Goal: Transaction & Acquisition: Purchase product/service

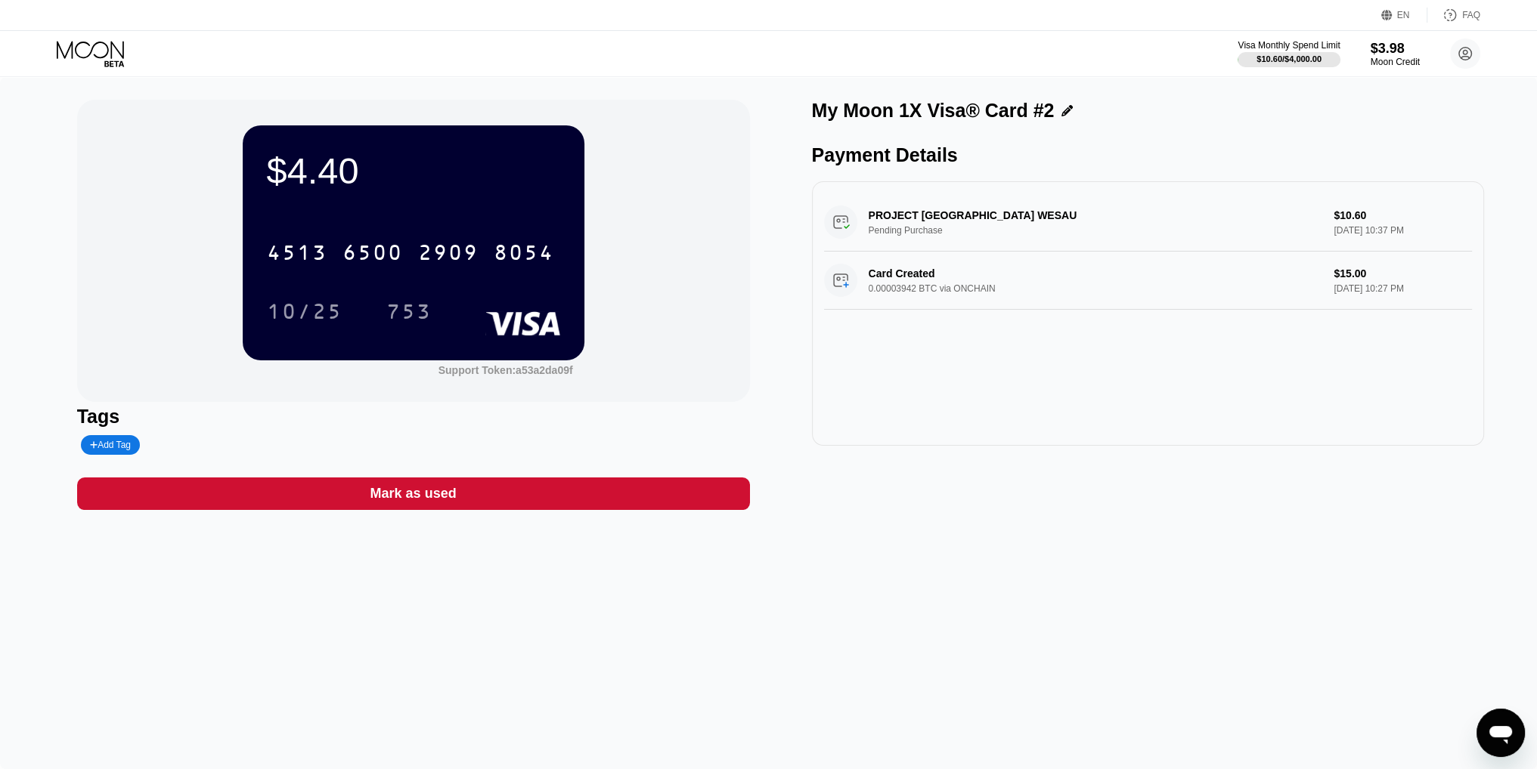
click at [76, 49] on icon at bounding box center [90, 49] width 67 height 17
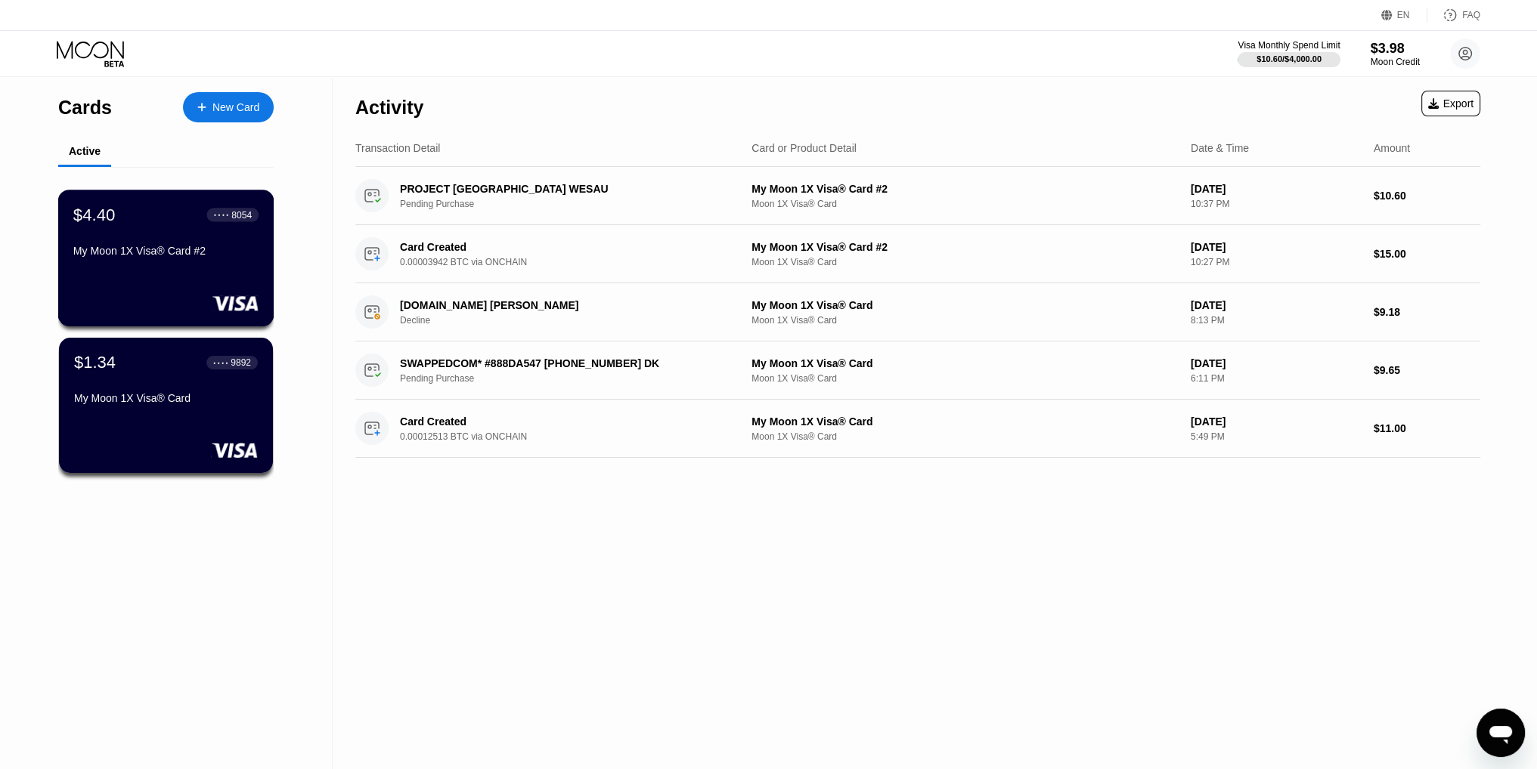
click at [160, 256] on div "My Moon 1X Visa® Card #2" at bounding box center [165, 251] width 185 height 12
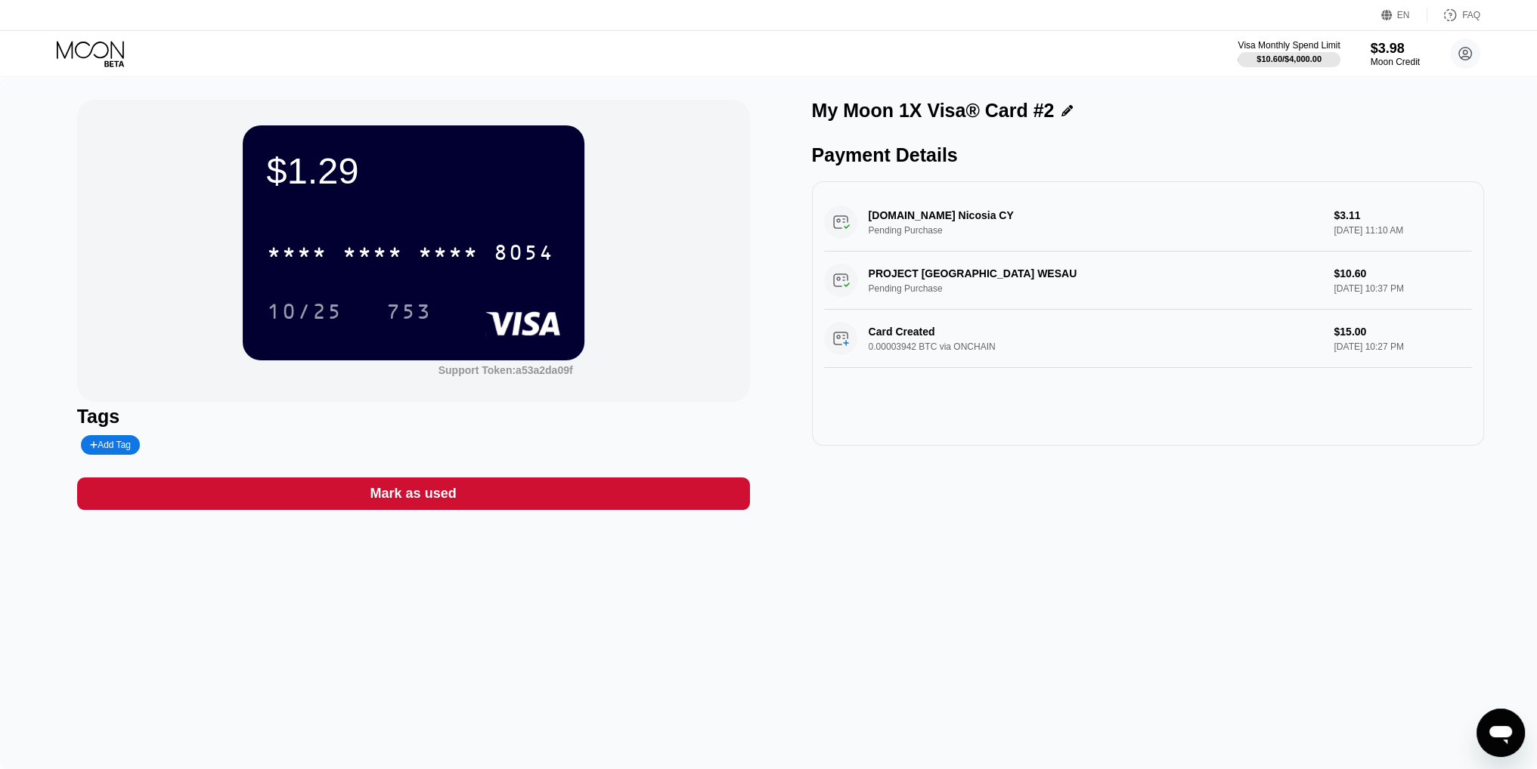
click at [105, 46] on icon at bounding box center [92, 54] width 70 height 26
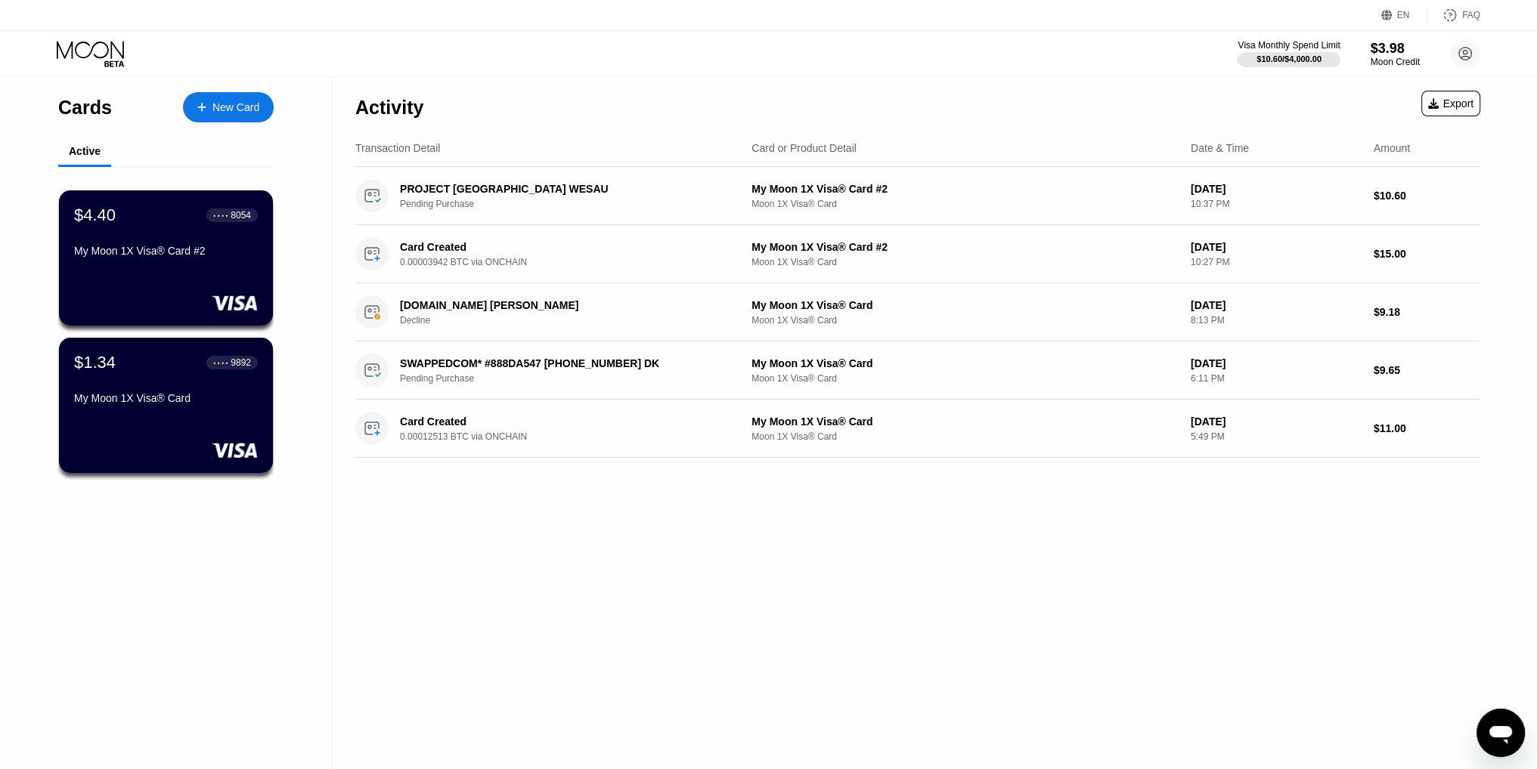
click at [236, 113] on div "New Card" at bounding box center [235, 107] width 47 height 13
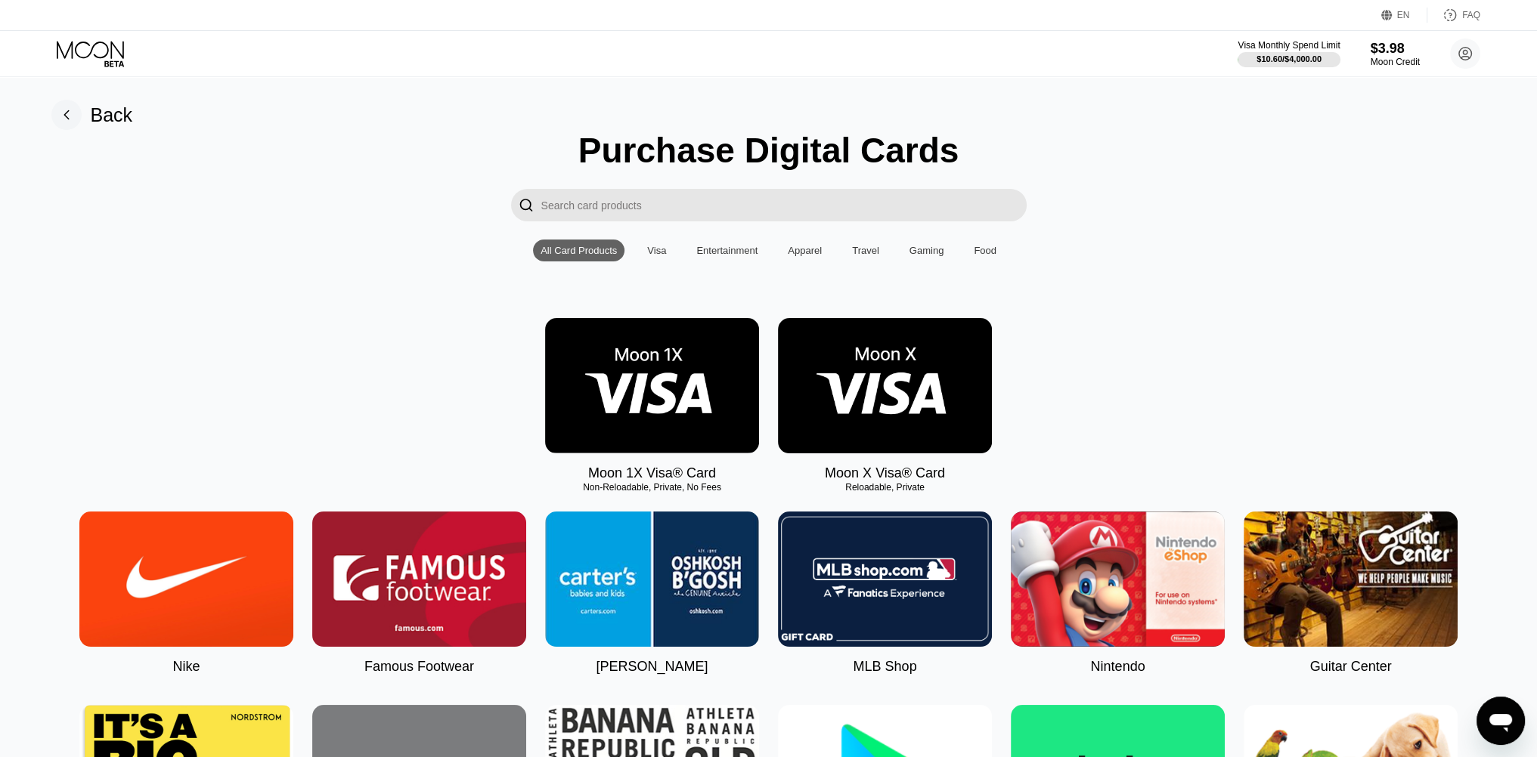
click at [636, 381] on img at bounding box center [652, 385] width 214 height 135
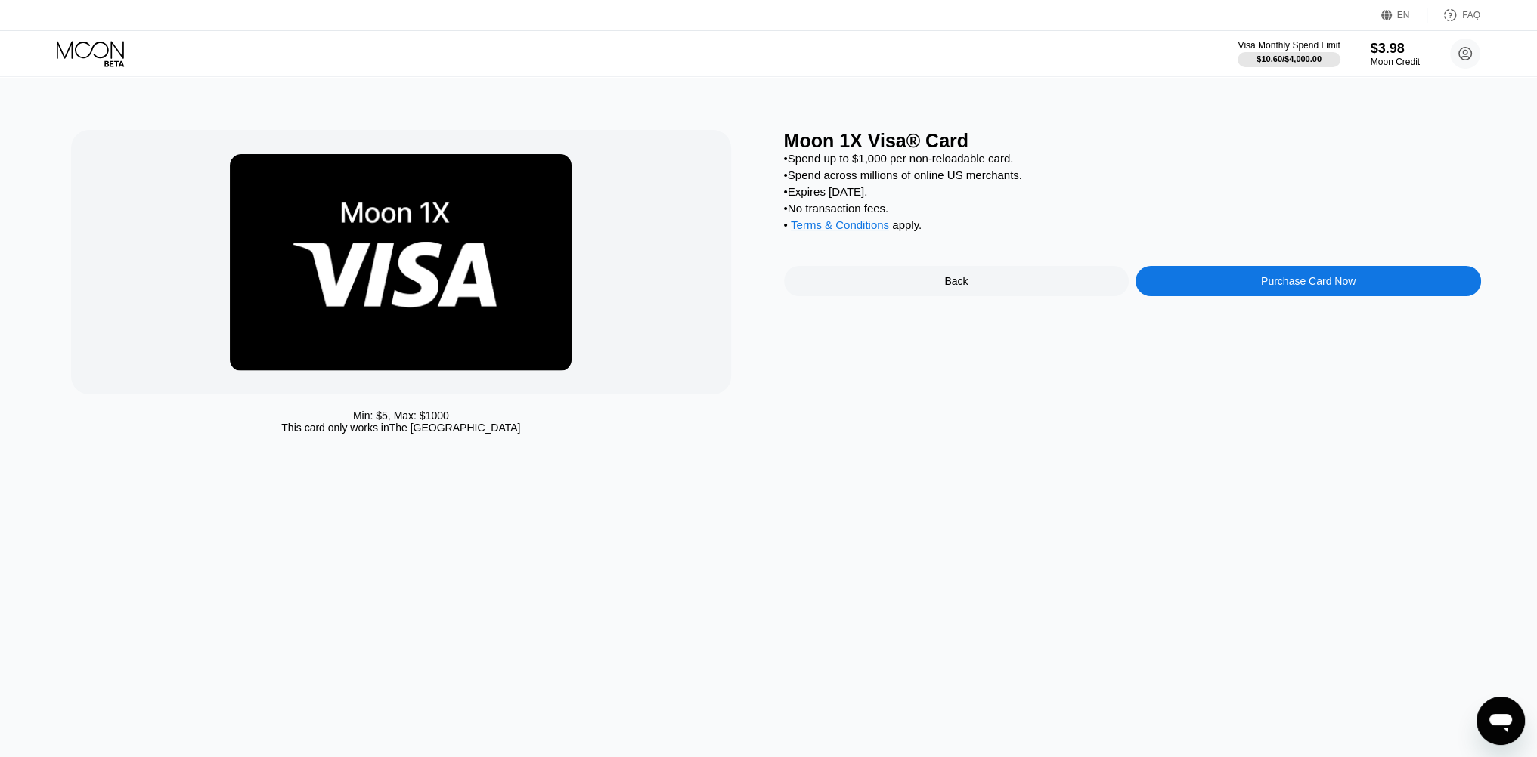
click at [1267, 287] on div "Purchase Card Now" at bounding box center [1308, 281] width 94 height 12
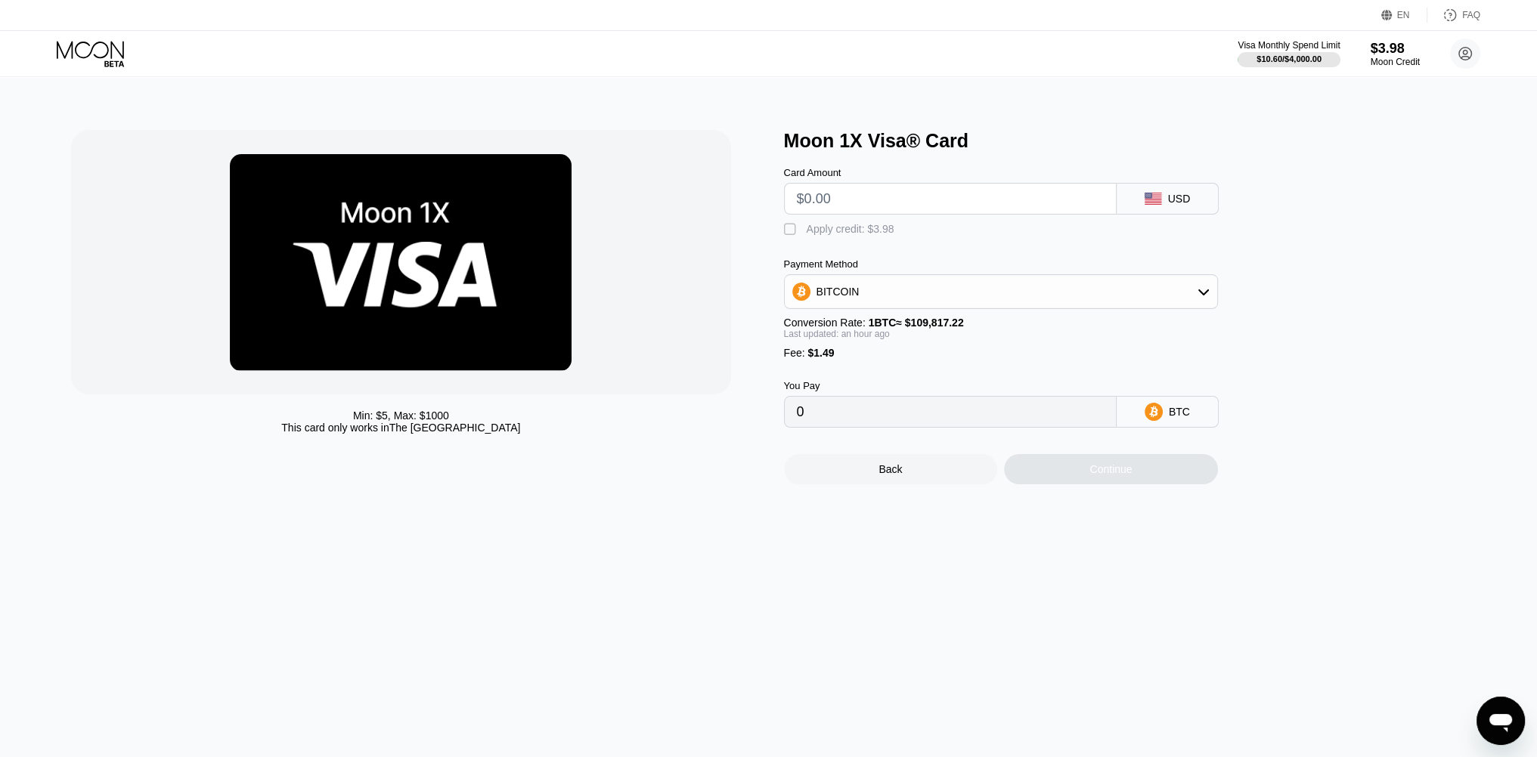
click at [1054, 206] on input "text" at bounding box center [950, 199] width 307 height 30
click at [788, 234] on div "" at bounding box center [791, 229] width 15 height 15
click at [841, 424] on input "0" at bounding box center [950, 412] width 307 height 30
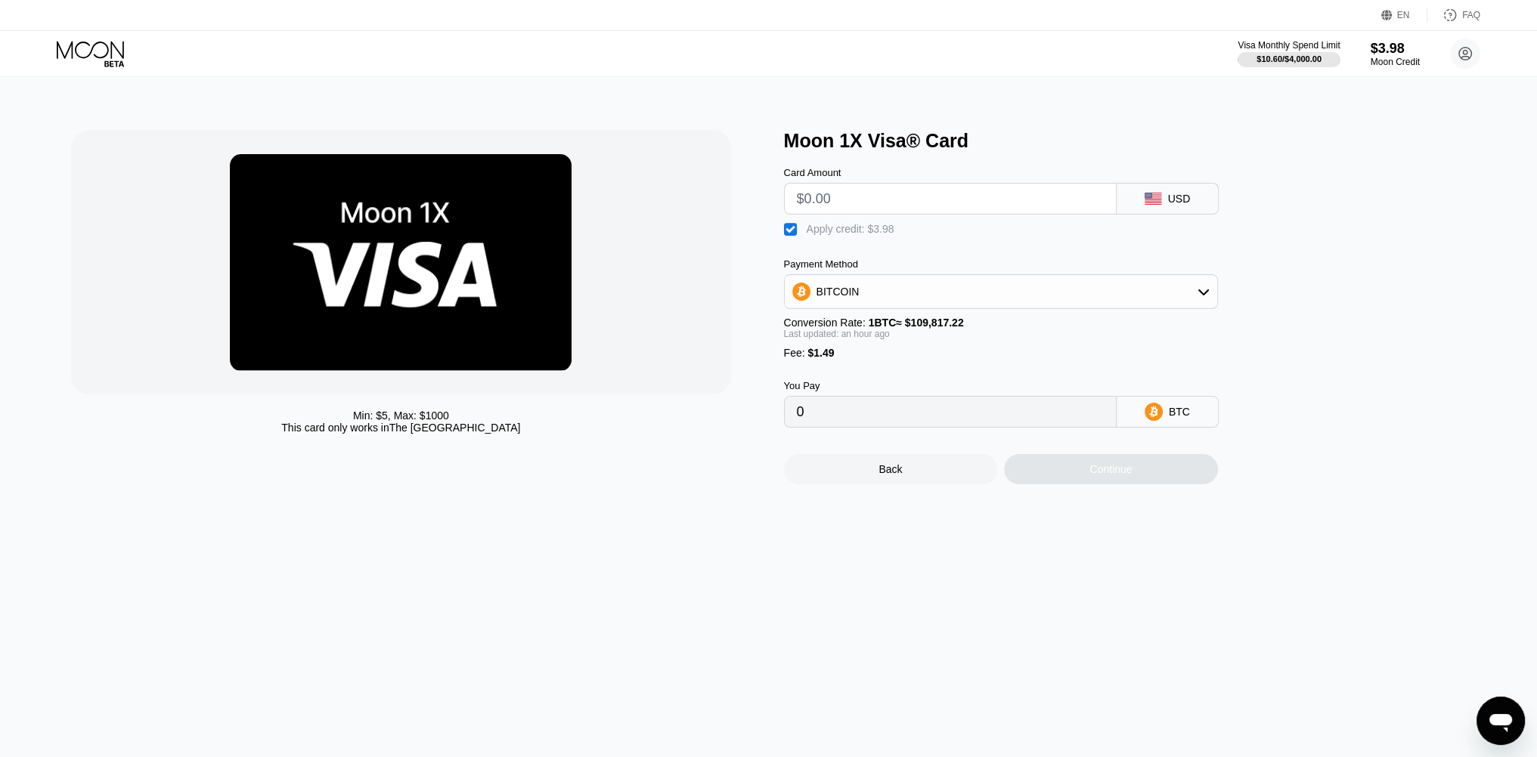
click at [841, 424] on input "0" at bounding box center [950, 412] width 307 height 30
click at [871, 201] on input "text" at bounding box center [950, 199] width 307 height 30
type input "$3"
type input "0.00000463"
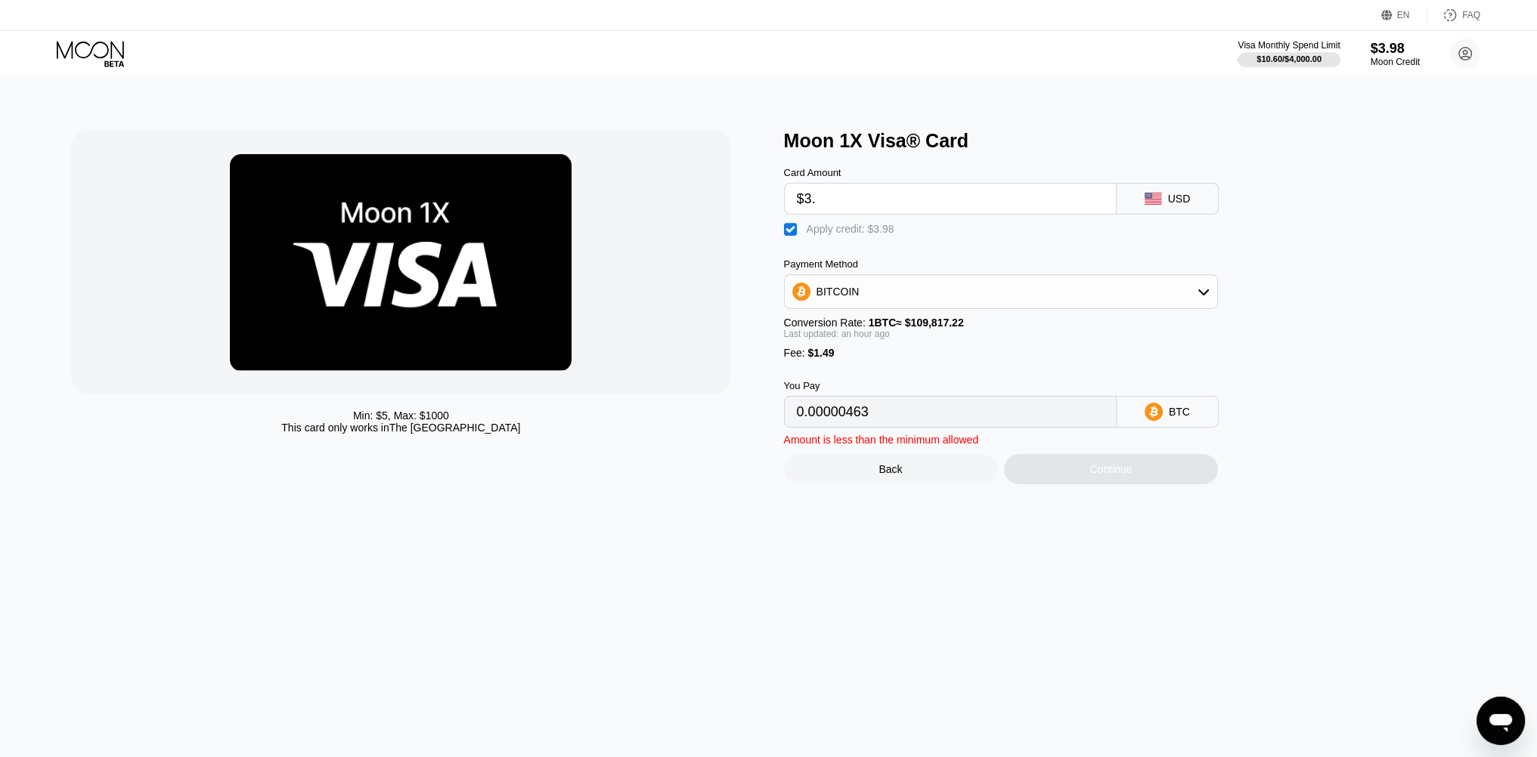
type input "$3.9"
type input "0.00001281"
type input "$3.98"
type input "0.00001354"
type input "$3.98"
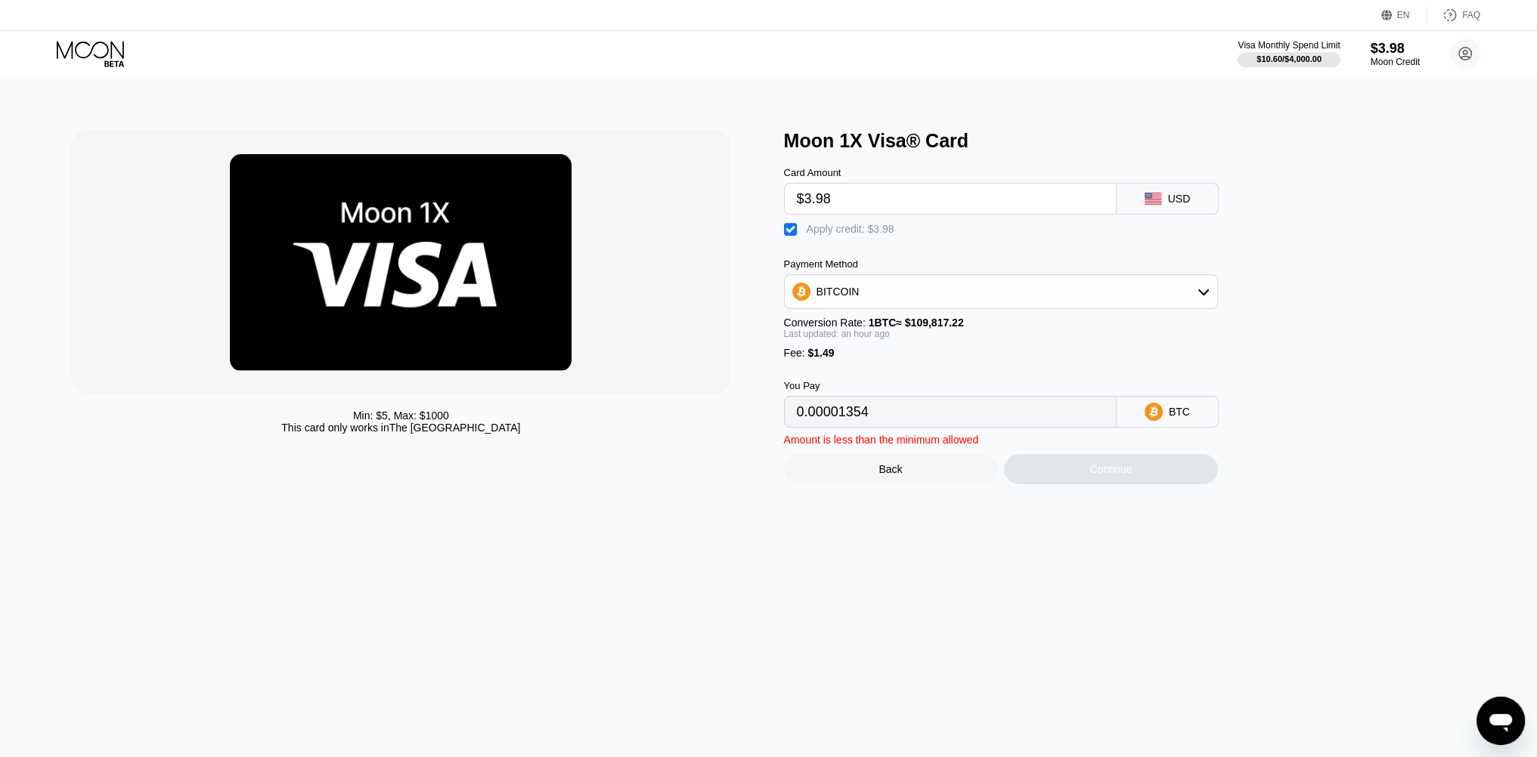
click at [995, 589] on div "Min: $ 5 , Max: $ 1000 This card only works in The United States Moon 1X Visa® …" at bounding box center [769, 417] width 1548 height 680
click at [1391, 283] on div "Moon 1X Visa® Card Card Amount $3.98 USD  Apply credit: $3.98 Payment Method B…" at bounding box center [1132, 307] width 697 height 354
click at [930, 481] on div "Back" at bounding box center [891, 469] width 214 height 30
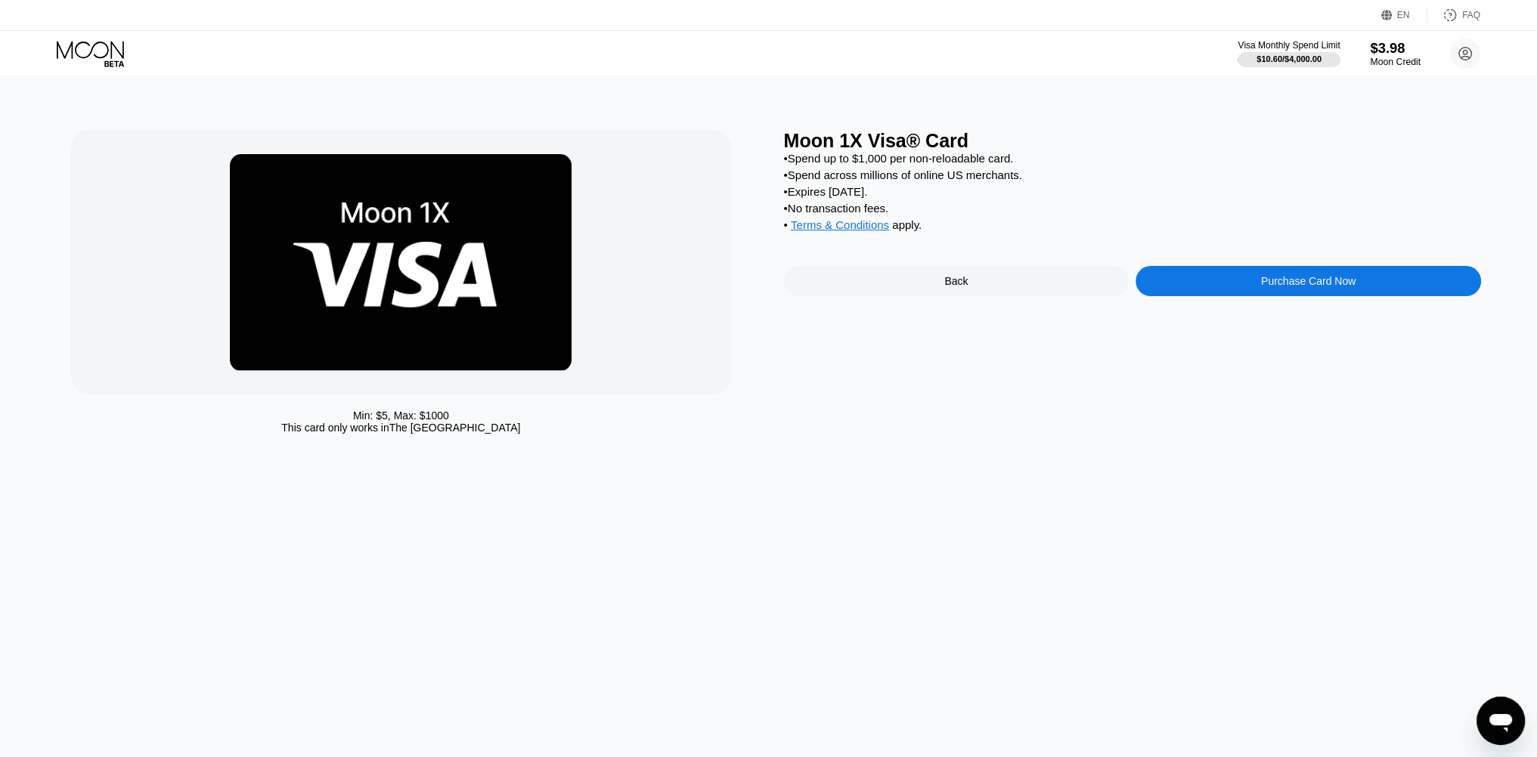
click at [1382, 53] on div "$3.98" at bounding box center [1395, 48] width 51 height 16
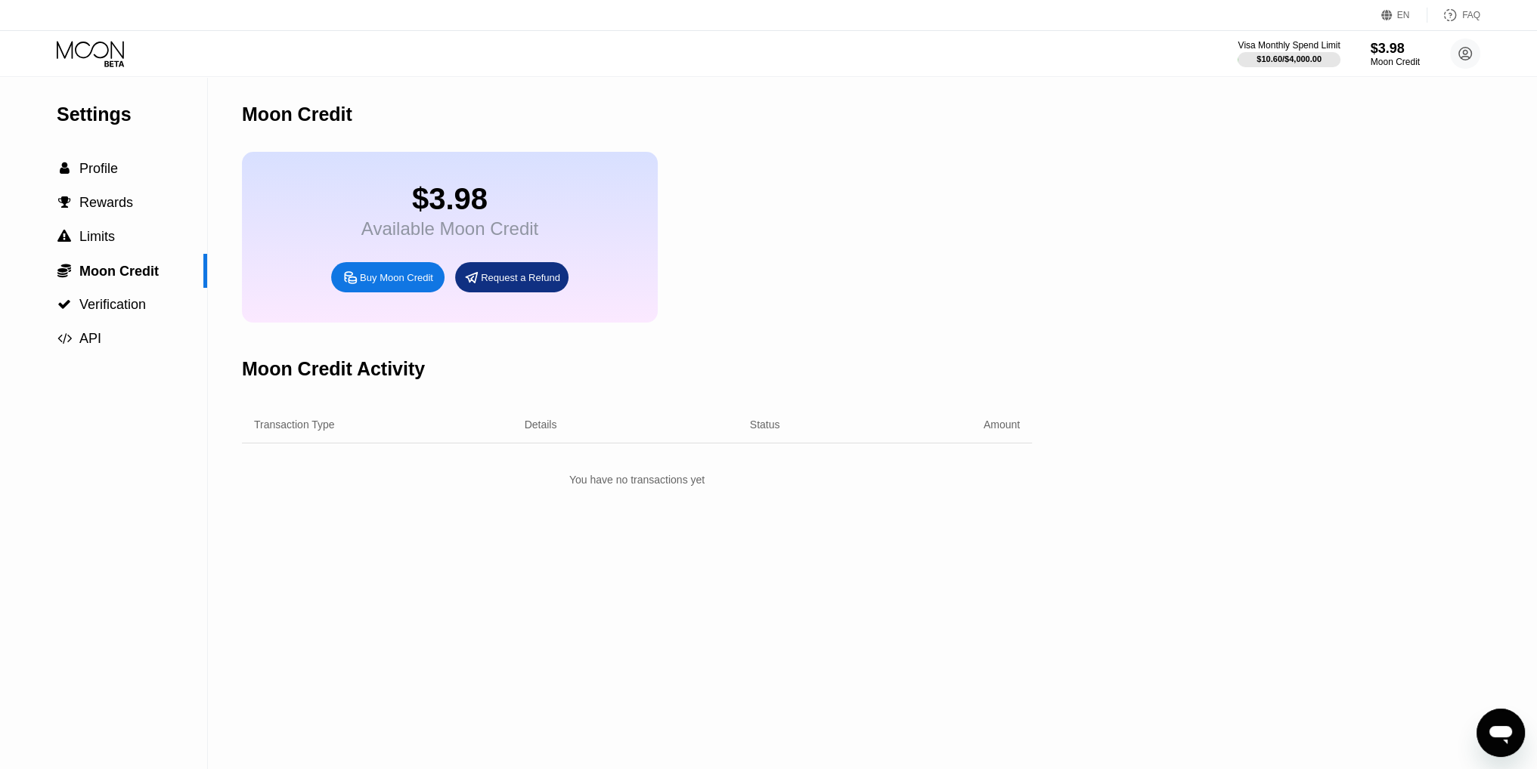
click at [416, 292] on div "Buy Moon Credit" at bounding box center [387, 277] width 113 height 30
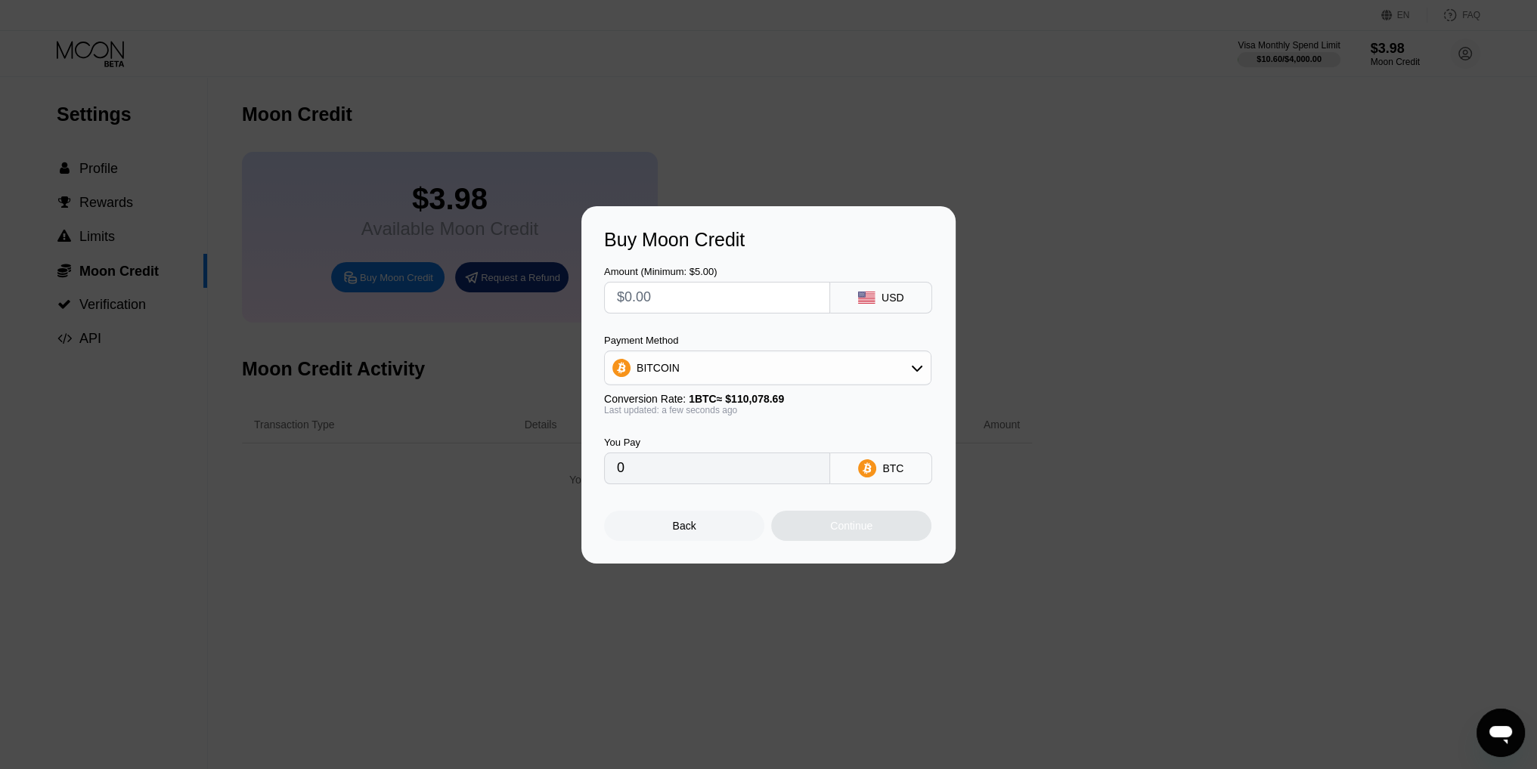
click at [695, 312] on div "Amount (Minimum: $5.00) USD Payment Method BITCOIN Conversion Rate: 1 BTC ≈ $11…" at bounding box center [768, 368] width 329 height 234
click at [701, 298] on input "text" at bounding box center [717, 298] width 200 height 30
type input "$2"
type input "0.00001817"
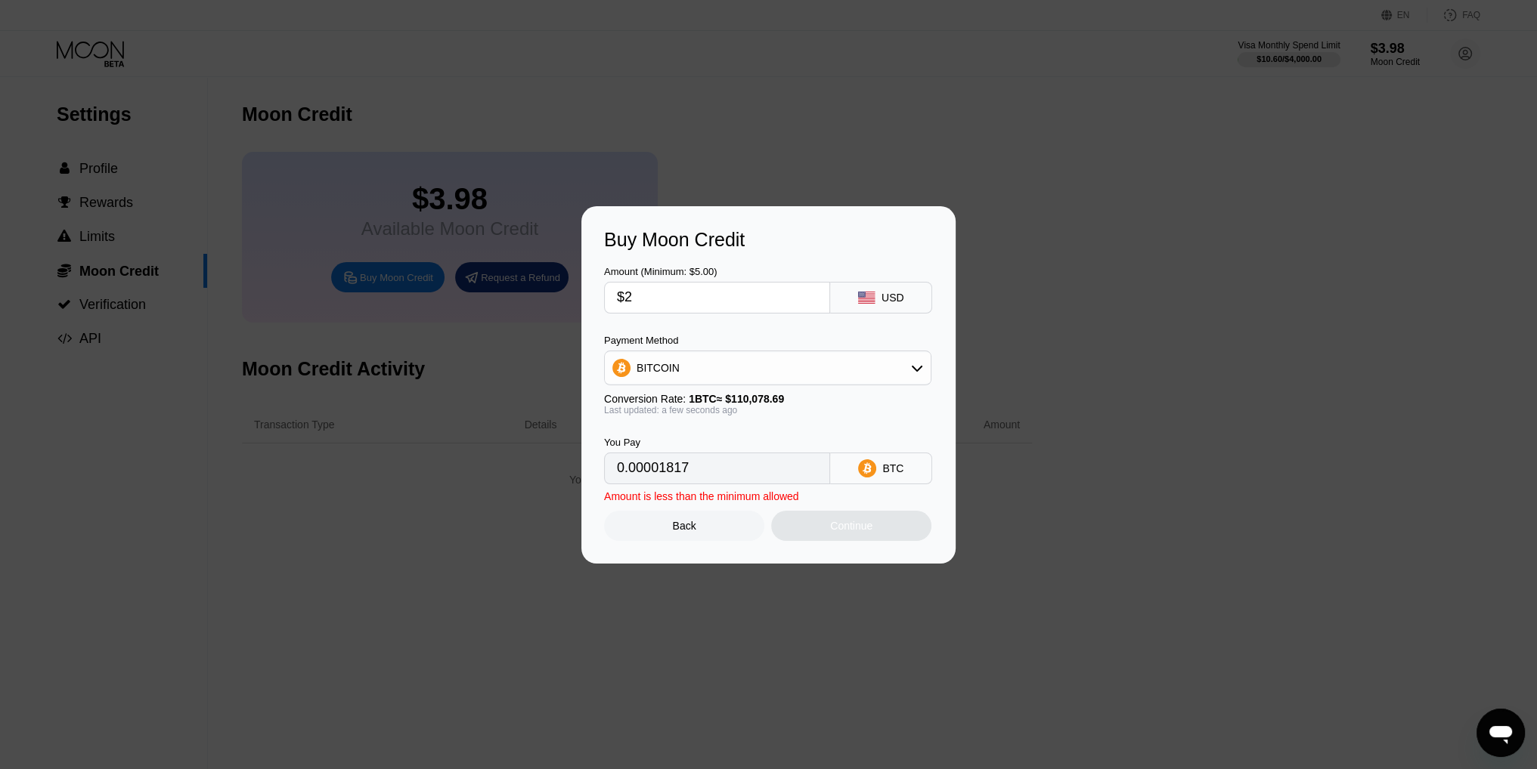
type input "$20"
type input "0.00018169"
type input "$20"
click at [734, 369] on div "BITCOIN" at bounding box center [768, 368] width 326 height 30
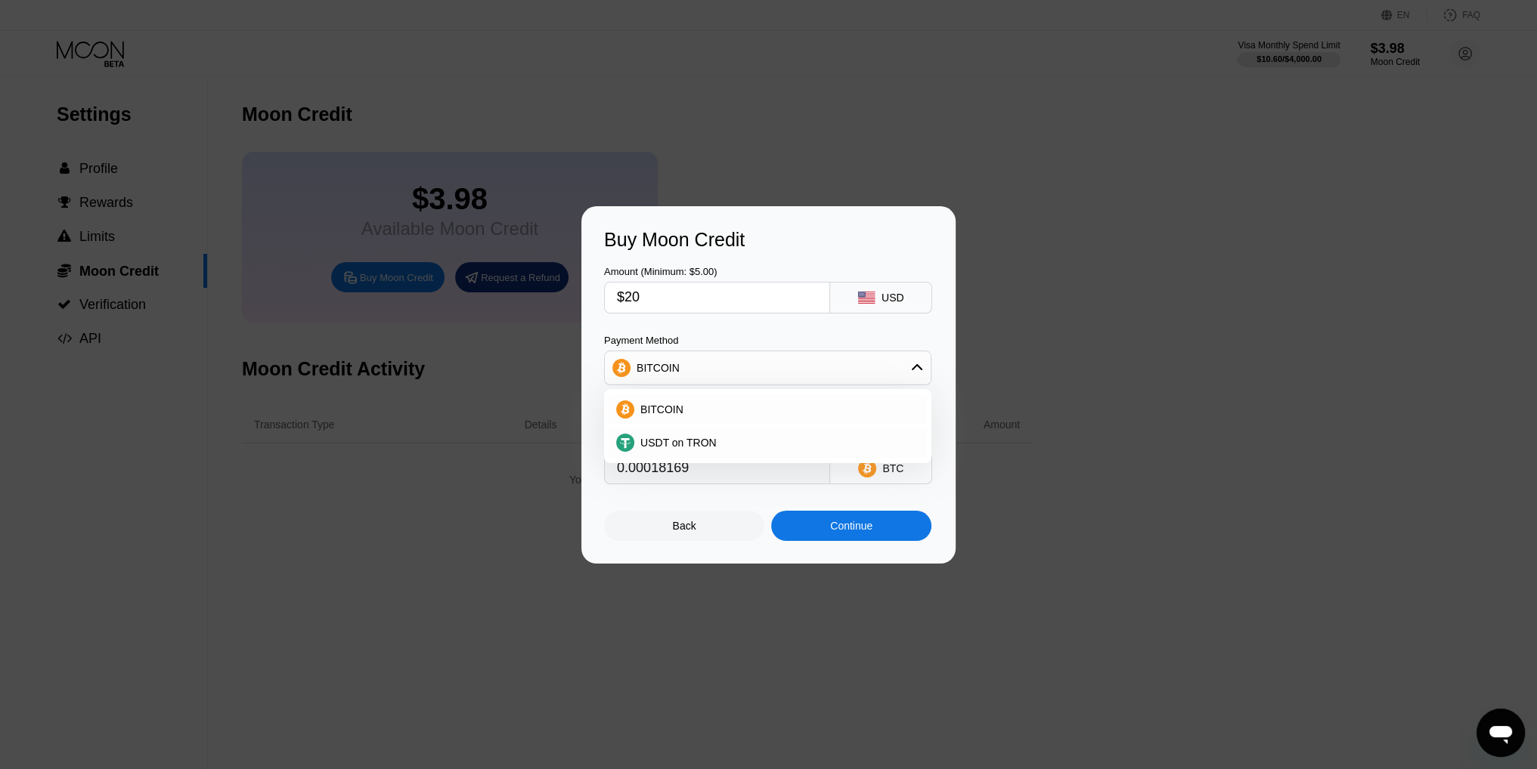
click at [800, 362] on div "BITCOIN" at bounding box center [768, 368] width 326 height 30
click at [791, 367] on div "BITCOIN" at bounding box center [768, 368] width 326 height 30
click at [754, 370] on div "BITCOIN" at bounding box center [768, 368] width 326 height 30
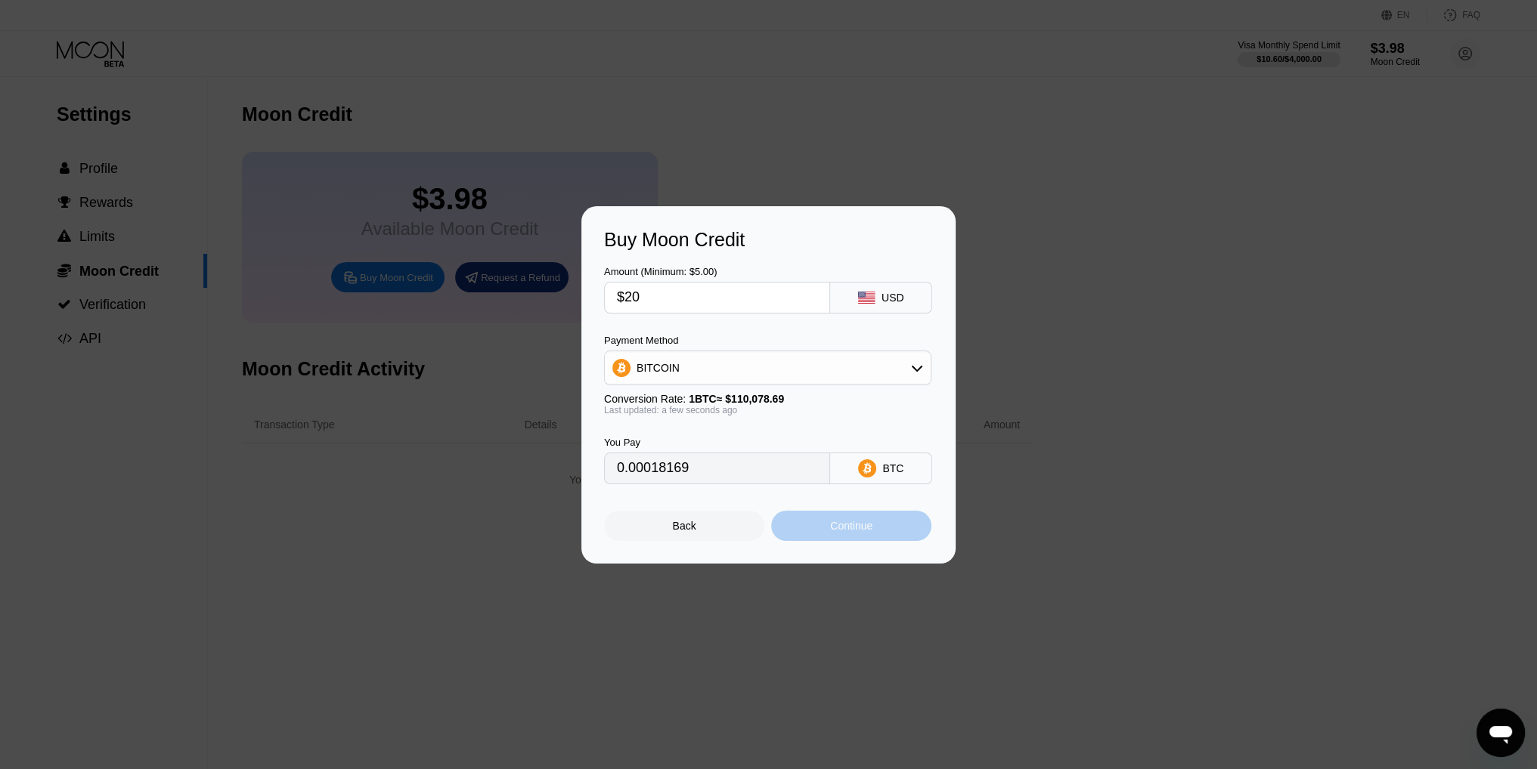
click at [860, 540] on div "Continue" at bounding box center [851, 526] width 160 height 30
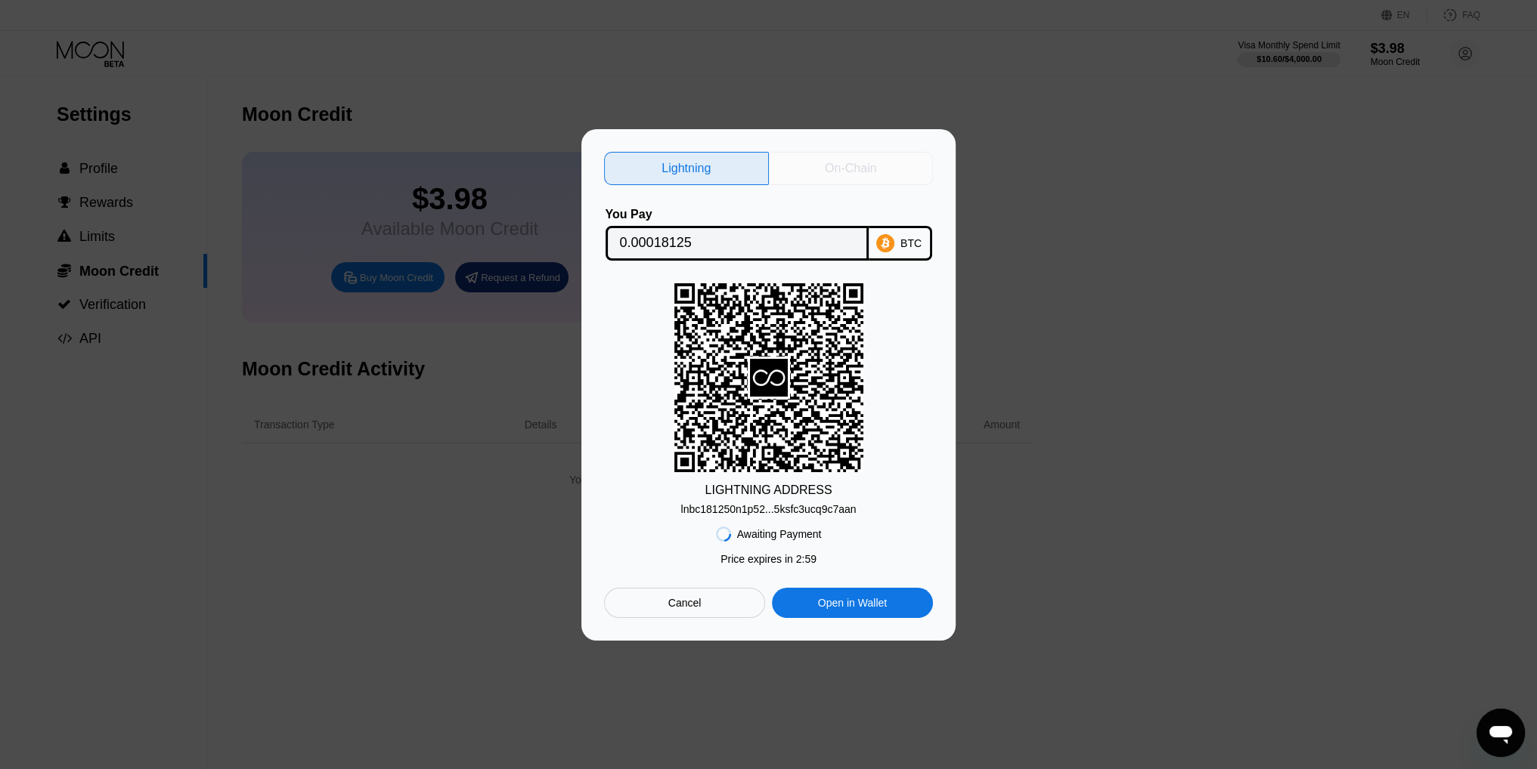
click at [847, 166] on div "On-Chain" at bounding box center [850, 168] width 51 height 15
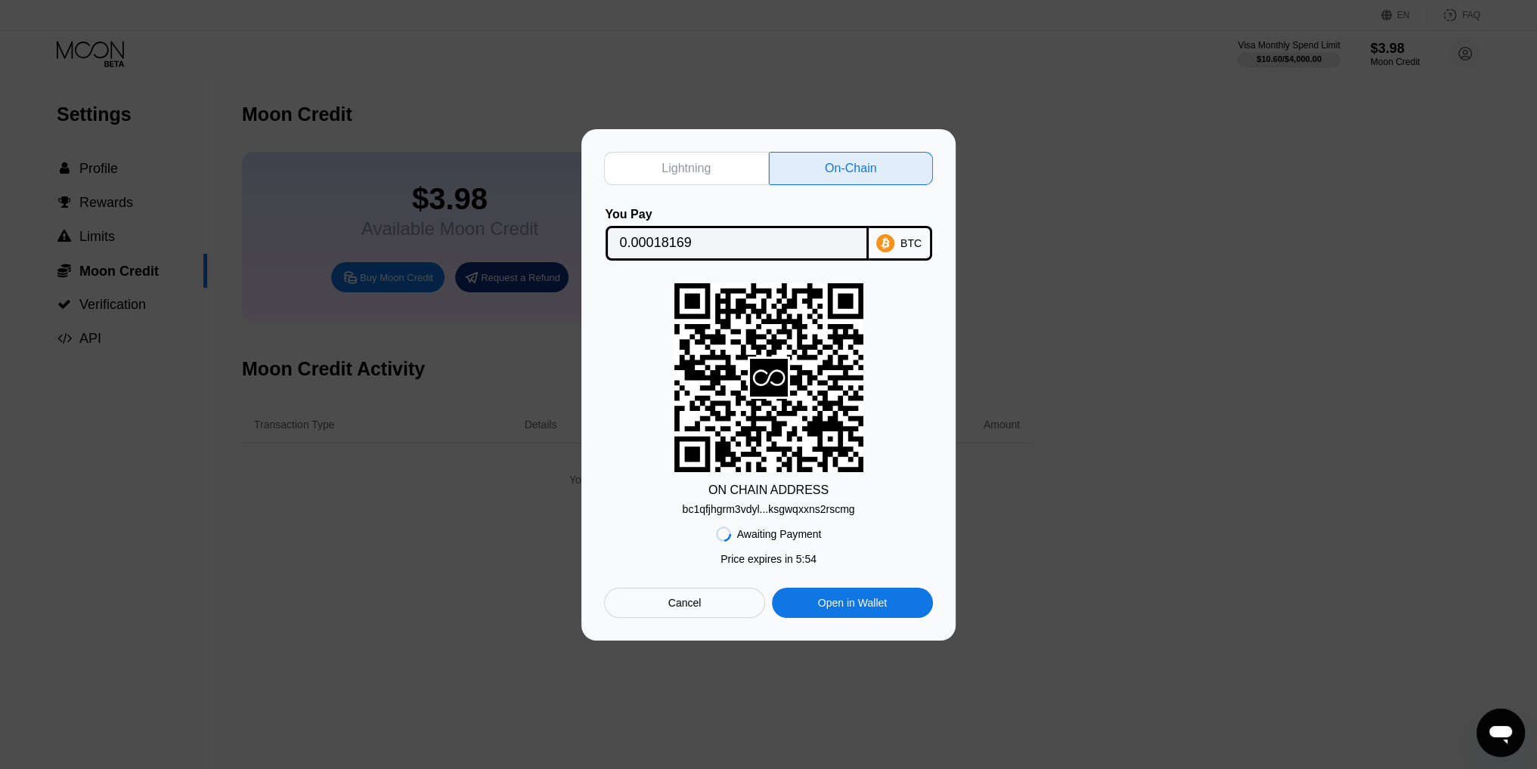
click at [778, 512] on div "bc1qfjhgrm3vdyl...ksgwqxxns2rscmg" at bounding box center [768, 509] width 172 height 12
click at [668, 249] on input "0.00018169" at bounding box center [737, 243] width 234 height 30
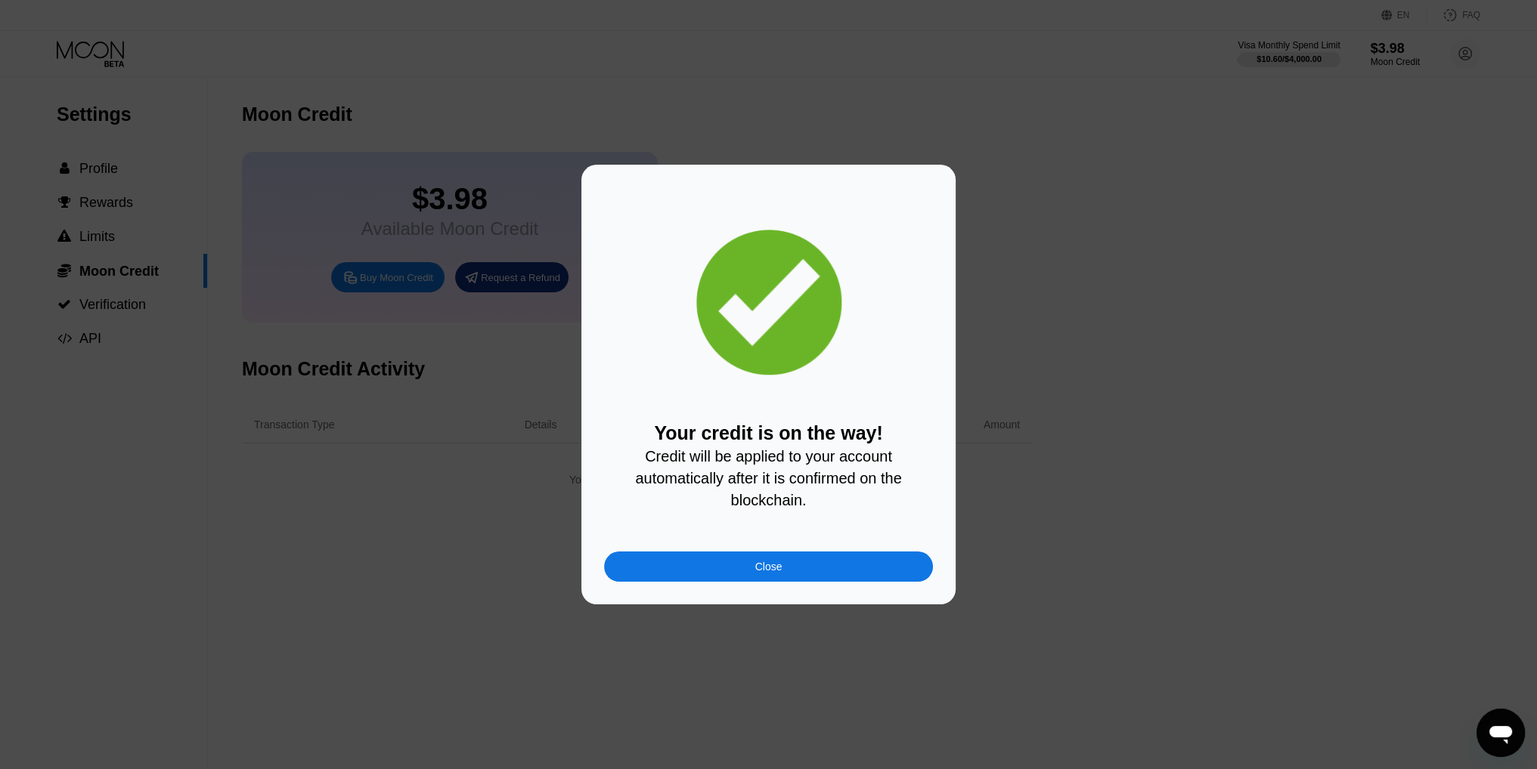
click at [769, 572] on div "Close" at bounding box center [768, 567] width 27 height 12
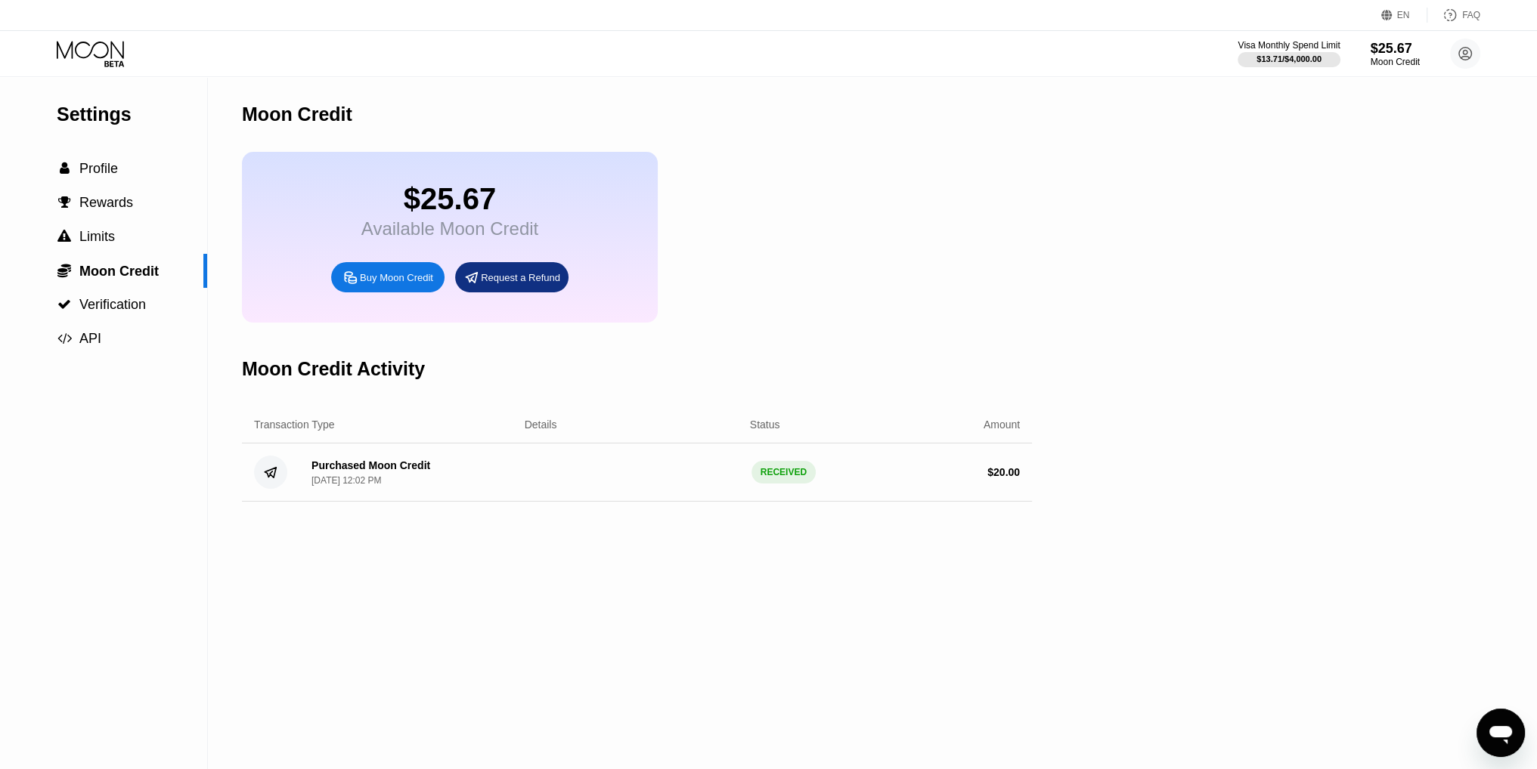
click at [1042, 230] on div "Settings  Profile  Rewards  Limits  Moon Credit  Verification  API Moon C…" at bounding box center [768, 423] width 1537 height 692
